Goal: Transaction & Acquisition: Purchase product/service

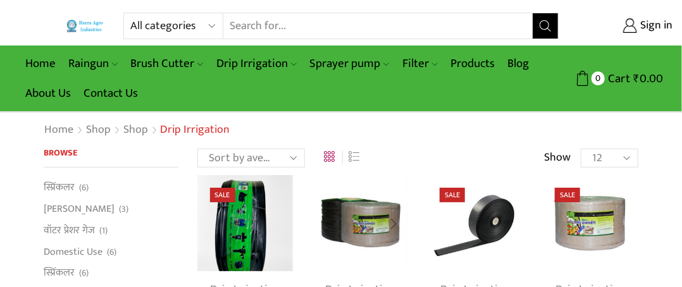
click at [366, 237] on img at bounding box center [360, 223] width 96 height 96
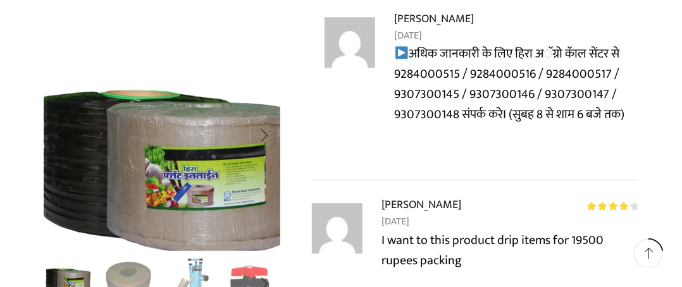
scroll to position [3101, 0]
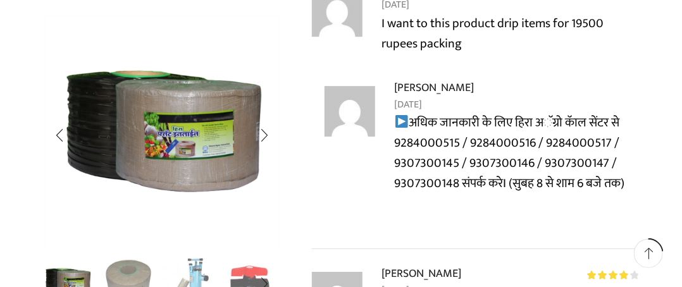
click at [129, 268] on img "2 / 10" at bounding box center [128, 283] width 54 height 54
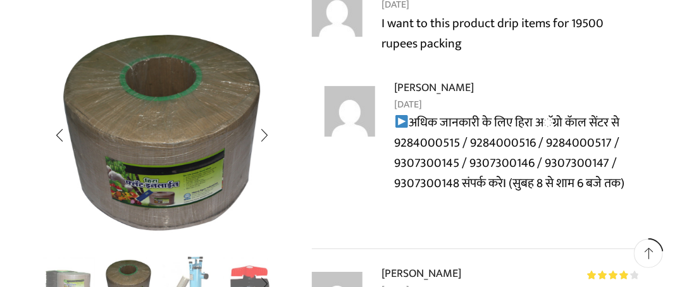
click at [194, 265] on img "3 / 10" at bounding box center [189, 283] width 54 height 54
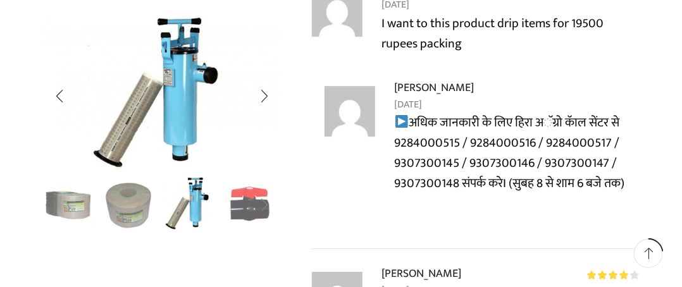
click at [255, 209] on div "Next slide" at bounding box center [265, 205] width 32 height 32
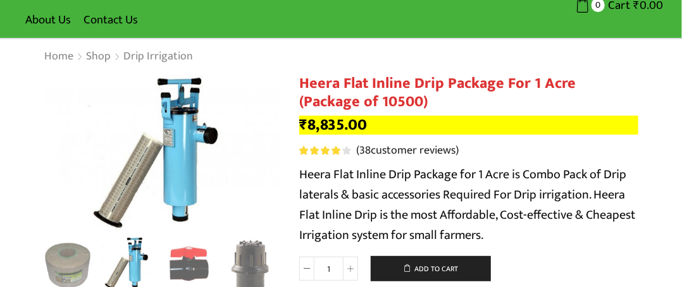
scroll to position [0, 0]
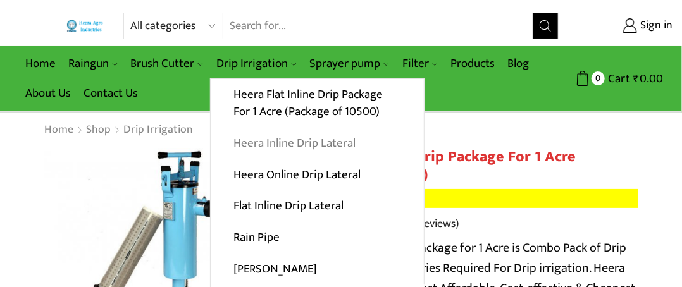
click at [296, 144] on link "Heera Inline Drip Lateral" at bounding box center [317, 144] width 213 height 32
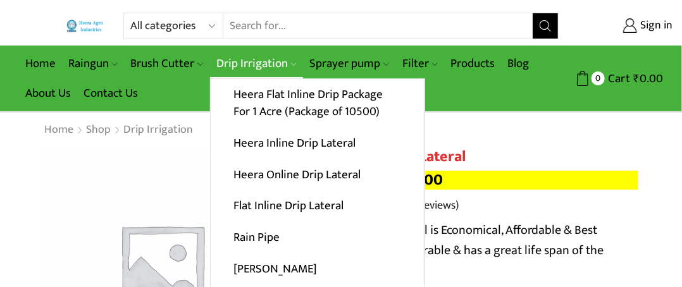
click at [292, 58] on link "Drip Irrigation" at bounding box center [256, 64] width 93 height 30
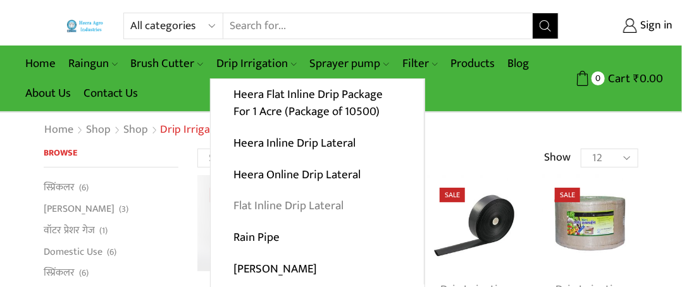
click at [298, 201] on link "Flat Inline Drip Lateral" at bounding box center [317, 206] width 213 height 32
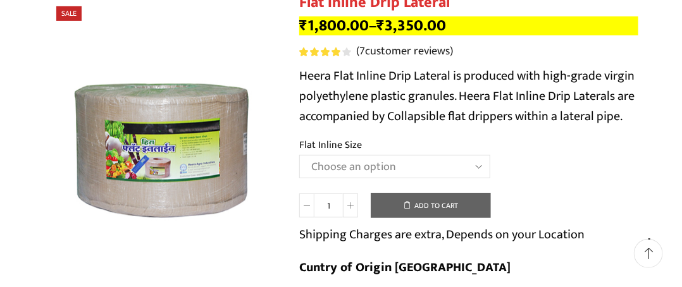
scroll to position [190, 0]
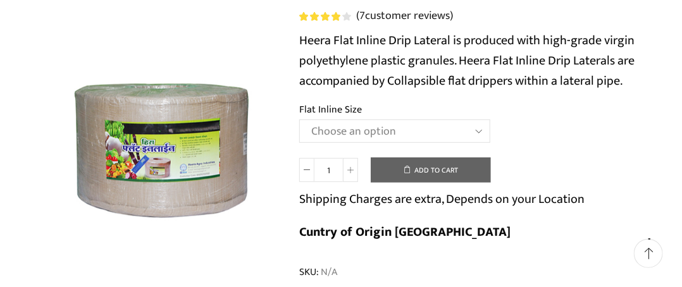
click at [480, 134] on select "Choose an option 12 MM 0.25 Thickness (30 CM) 12 MM 0.25 Thickness (40 CM) 12 M…" at bounding box center [394, 131] width 191 height 23
click at [299, 120] on select "Choose an option 12 MM 0.25 Thickness (30 CM) 12 MM 0.25 Thickness (40 CM) 12 M…" at bounding box center [394, 131] width 191 height 23
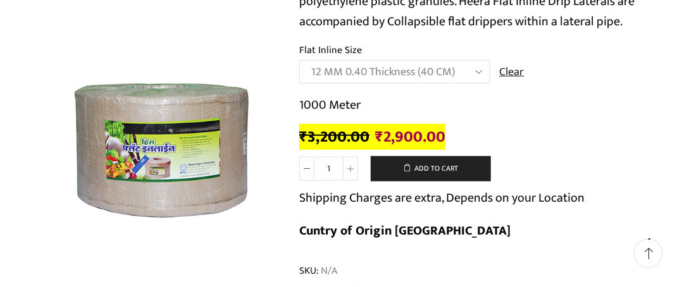
scroll to position [253, 0]
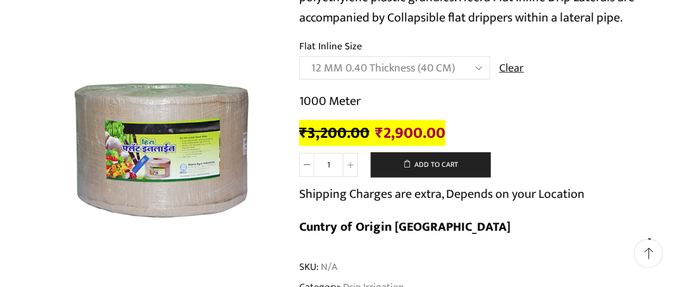
click at [478, 68] on select "Choose an option 12 MM 0.25 Thickness (30 CM) 12 MM 0.25 Thickness (40 CM) 12 M…" at bounding box center [394, 67] width 191 height 23
select select "16 MM 0.40 Thickness (40 CM)"
click at [299, 56] on select "Choose an option 12 MM 0.25 Thickness (30 CM) 12 MM 0.25 Thickness (40 CM) 12 M…" at bounding box center [394, 67] width 191 height 23
